Goal: Communication & Community: Participate in discussion

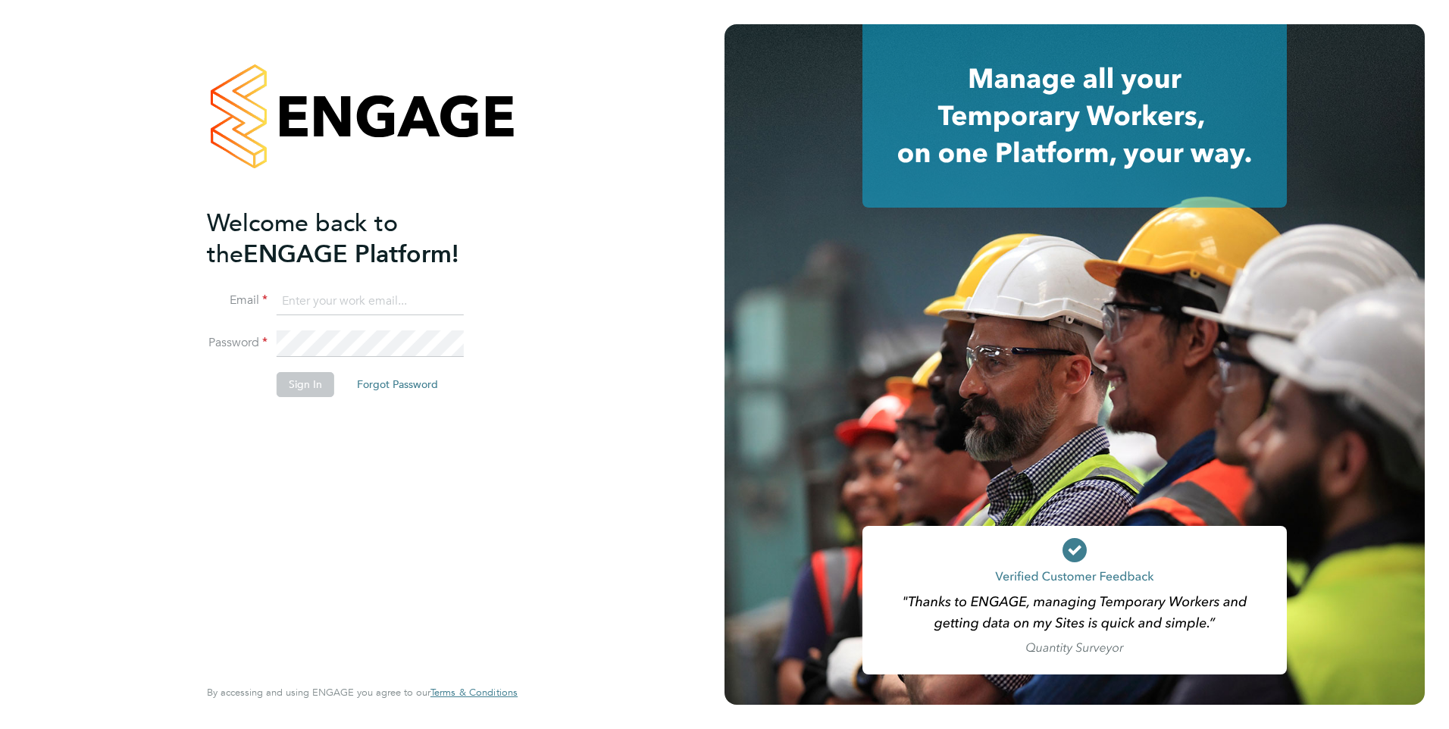
type input "Anne-Marie.Sapalska@ncclondon.ac.uk"
click at [308, 389] on button "Sign In" at bounding box center [306, 384] width 58 height 24
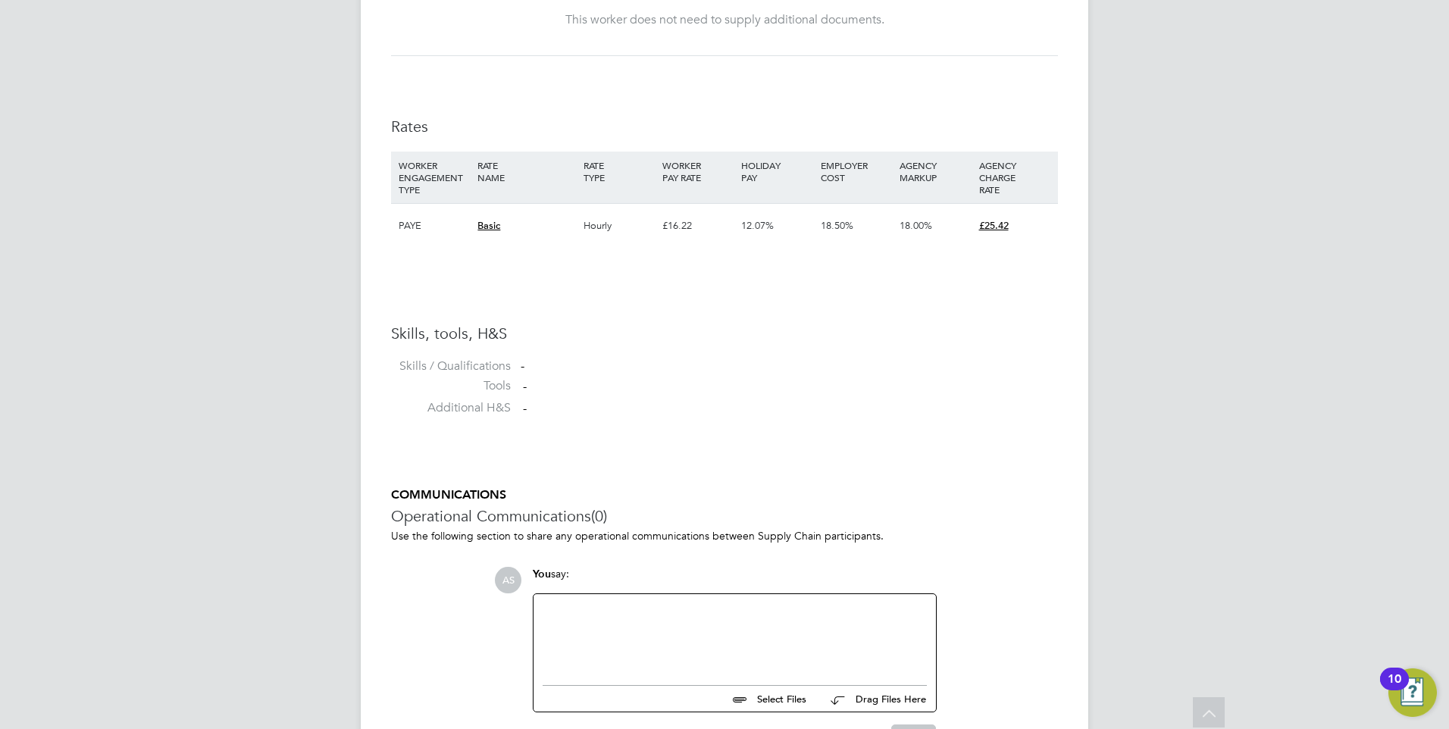
scroll to position [985, 0]
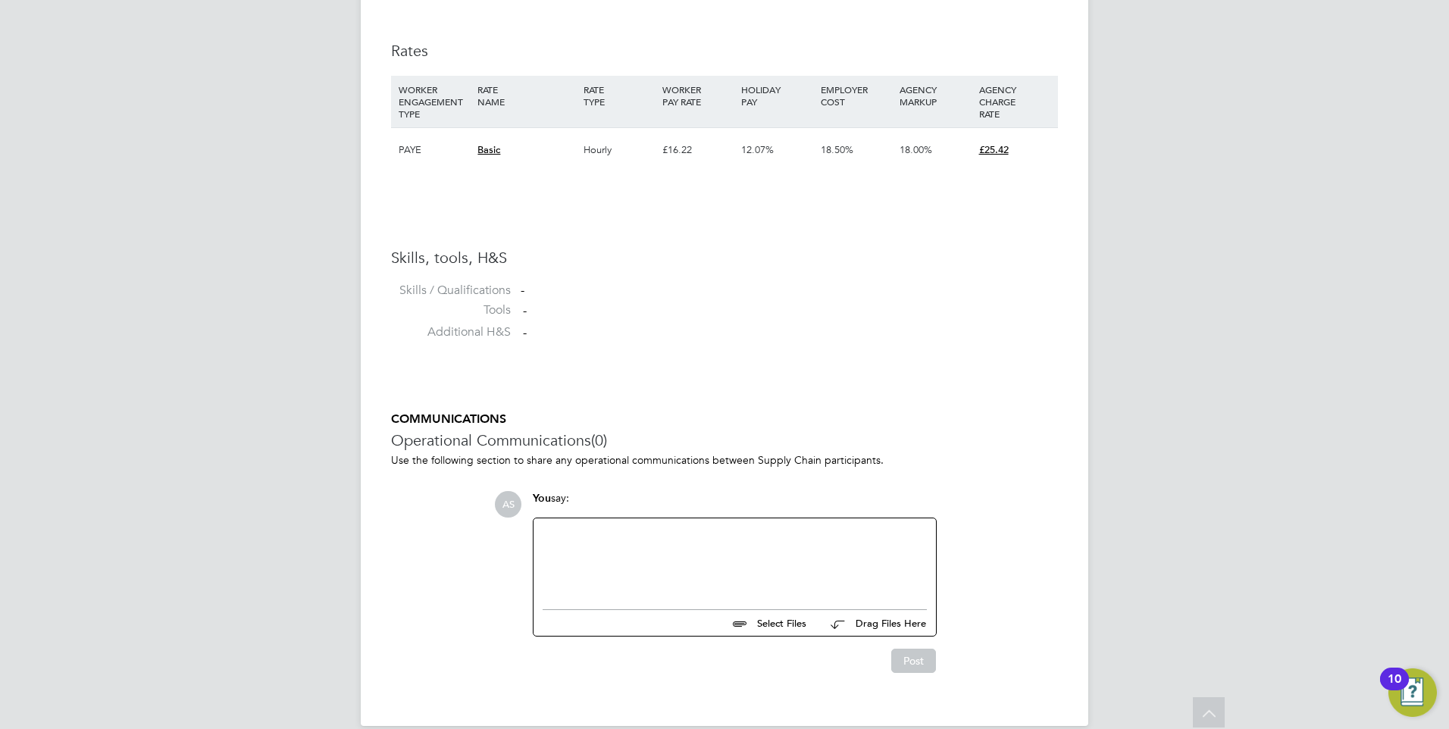
click at [584, 546] on div at bounding box center [735, 559] width 384 height 65
click at [915, 663] on button "Post" at bounding box center [913, 661] width 45 height 24
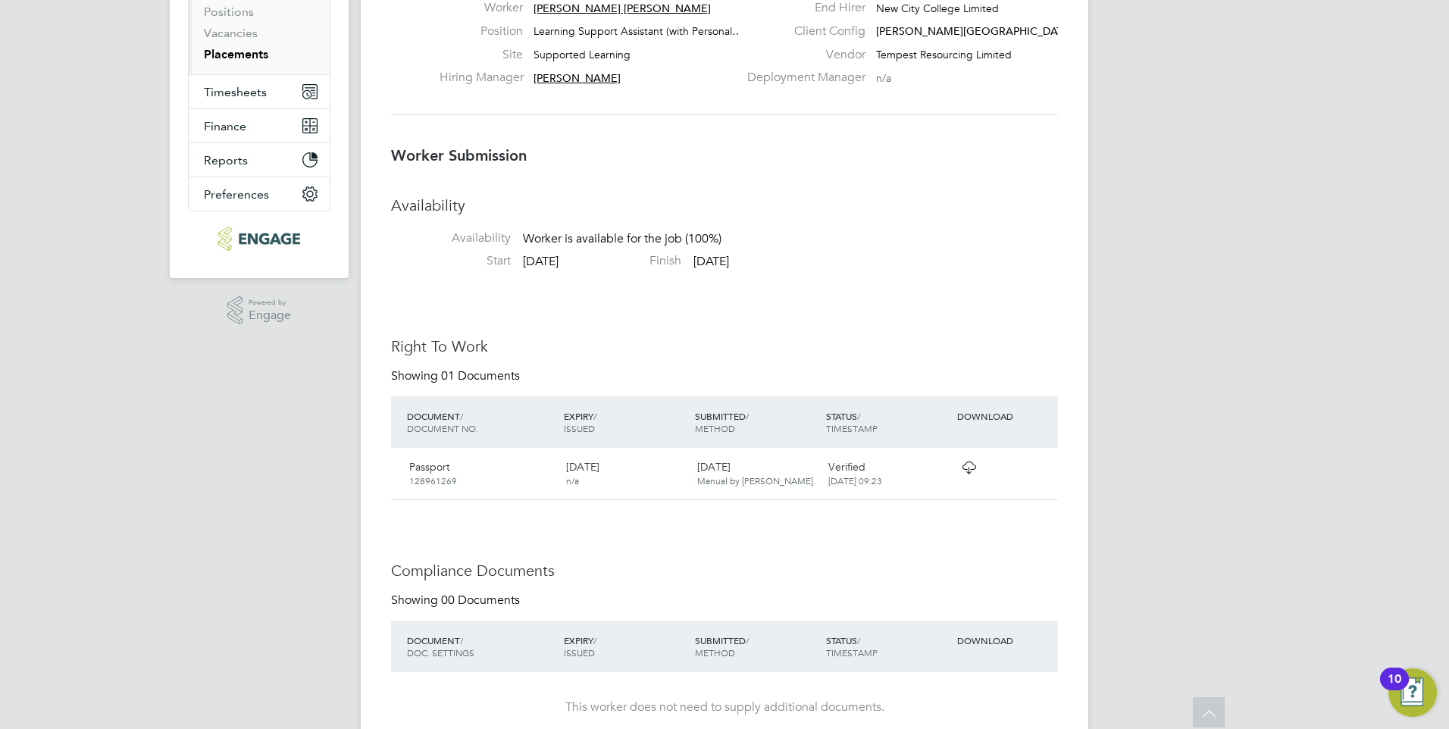
scroll to position [0, 0]
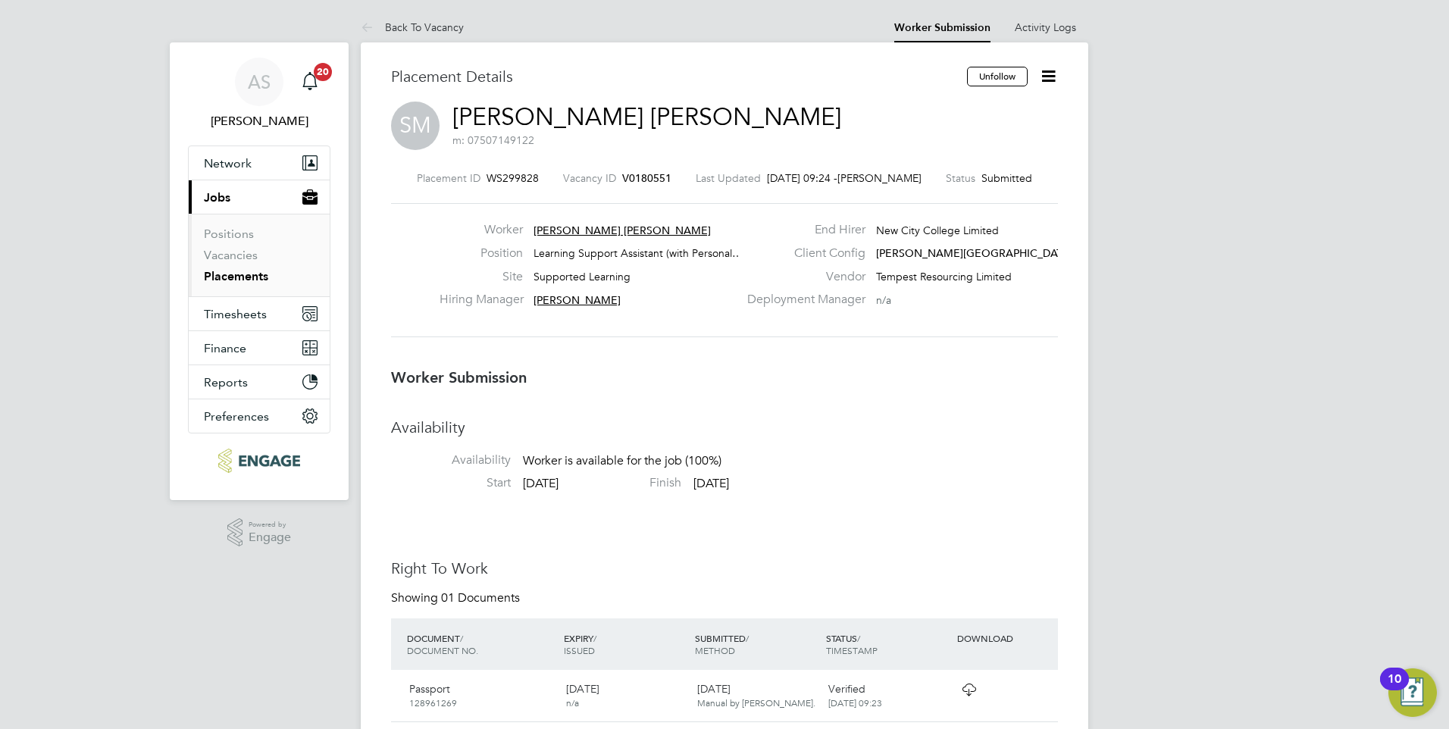
click at [1016, 178] on span "Submitted" at bounding box center [1006, 178] width 51 height 14
click at [840, 300] on label "Deployment Manager" at bounding box center [801, 300] width 127 height 16
click at [1006, 180] on span "Submitted" at bounding box center [1006, 178] width 51 height 14
click at [1046, 75] on icon at bounding box center [1048, 76] width 19 height 19
click at [928, 139] on li "Offer" at bounding box center [985, 141] width 140 height 21
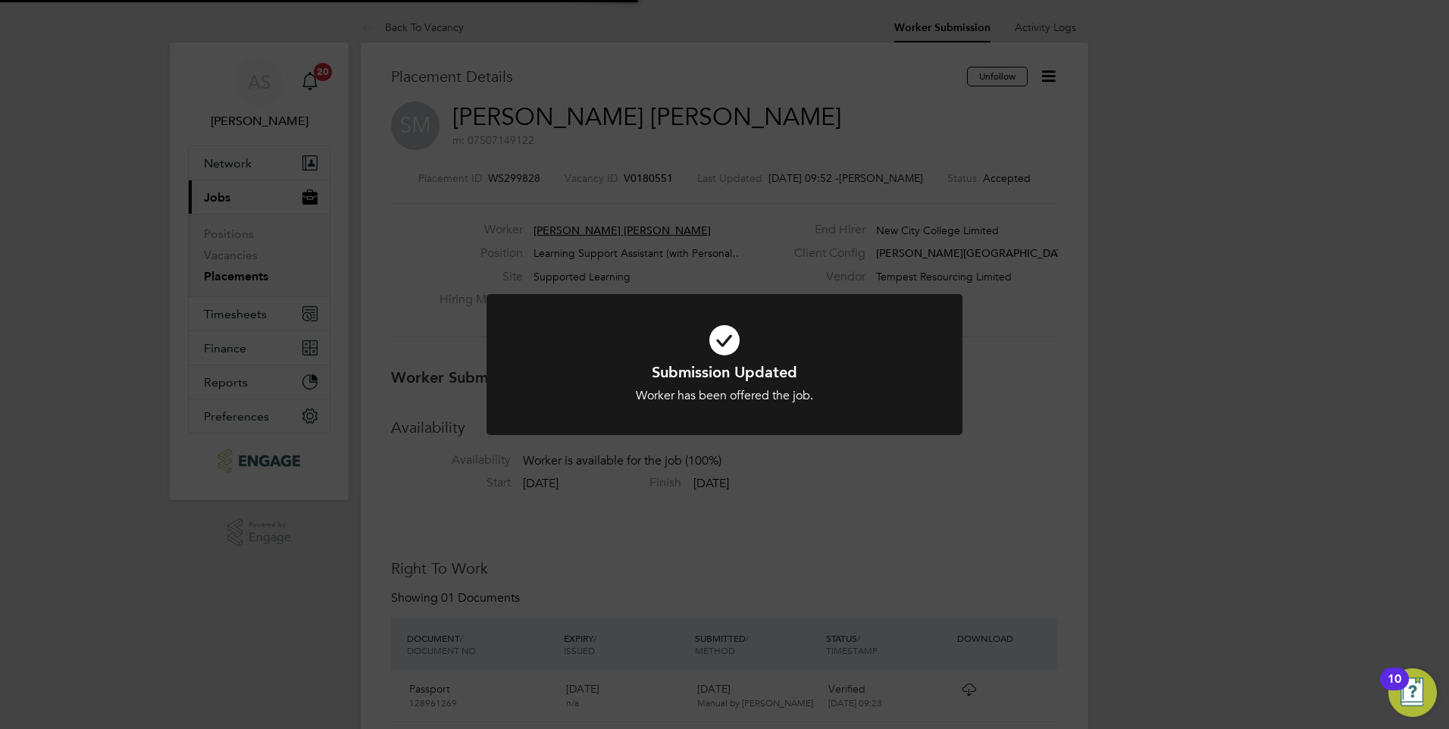
scroll to position [45, 106]
